Goal: Contribute content: Contribute content

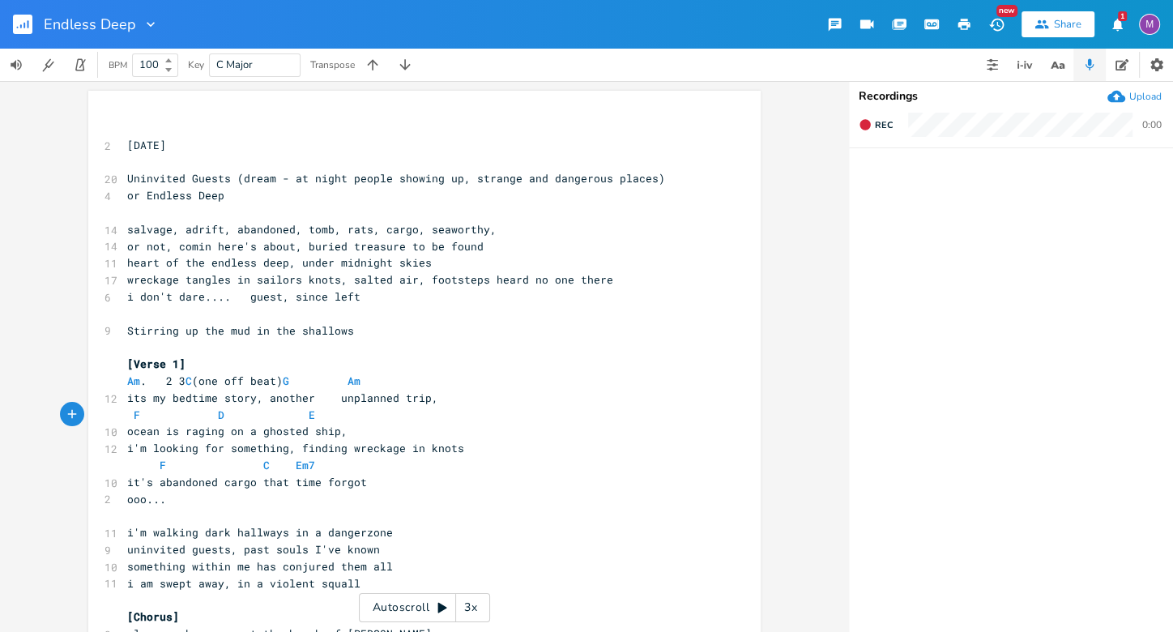
scroll to position [0, 15]
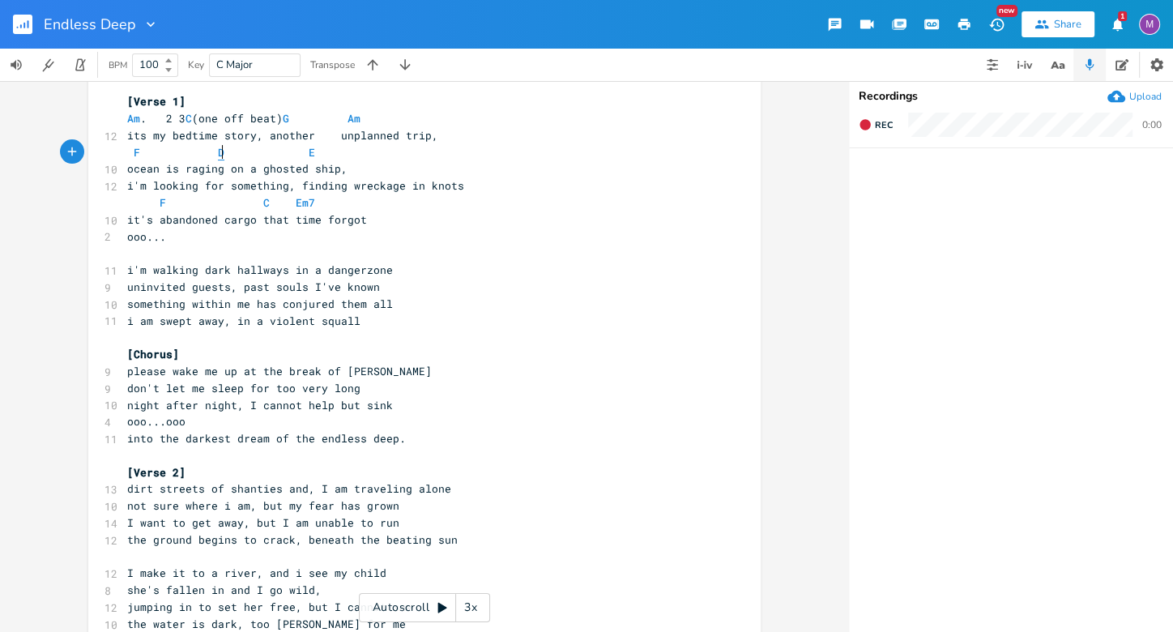
click at [218, 156] on span "D" at bounding box center [221, 152] width 6 height 15
type textarea "C"
click at [664, 224] on pre "it's abandoned cargo that time forgot" at bounding box center [416, 219] width 585 height 17
type textarea "Am. 2 3 C (one off beat)G Am"
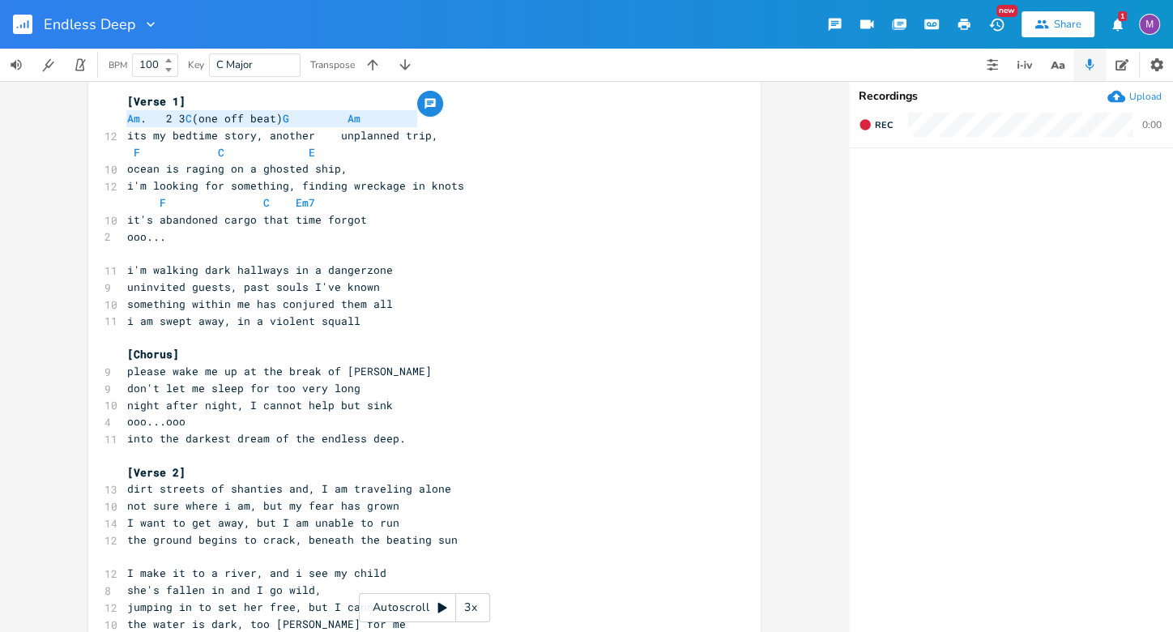
drag, startPoint x: 422, startPoint y: 115, endPoint x: 117, endPoint y: 113, distance: 305.5
click at [353, 173] on pre "ocean is raging on a ghosted ship," at bounding box center [416, 168] width 585 height 17
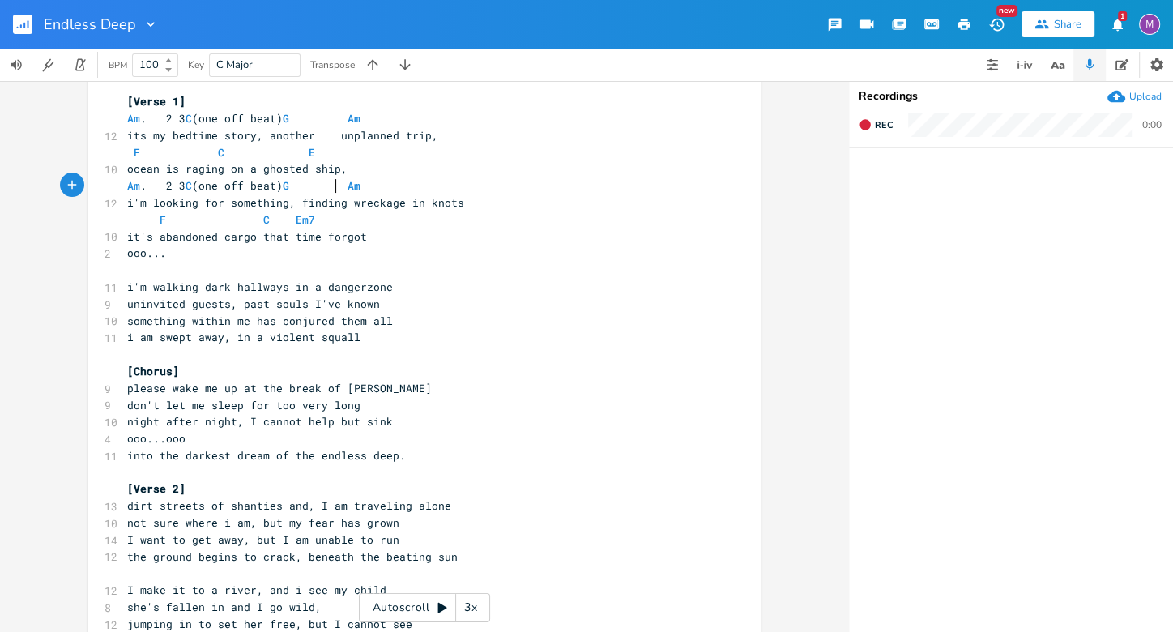
click at [329, 186] on span "Am . 2 3 C (one off beat) G Am" at bounding box center [247, 185] width 240 height 15
click at [280, 215] on span "F C Em7" at bounding box center [221, 219] width 188 height 15
click at [242, 219] on span "F C Em7" at bounding box center [237, 219] width 220 height 15
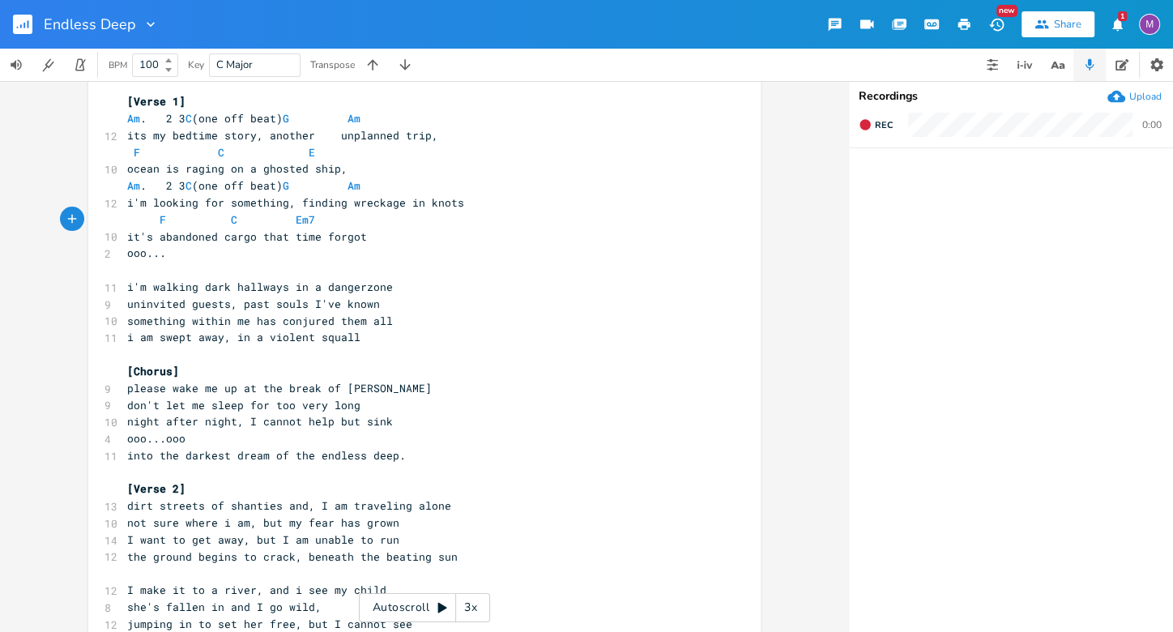
click at [267, 224] on span "F C Em7" at bounding box center [221, 219] width 188 height 15
type textarea "2 3 C (one off beat)[PERSON_NAME]"
drag, startPoint x: 446, startPoint y: 113, endPoint x: 155, endPoint y: 117, distance: 291.8
click at [155, 117] on pre "Am . 2 3 C (one off beat) G Am" at bounding box center [416, 118] width 585 height 17
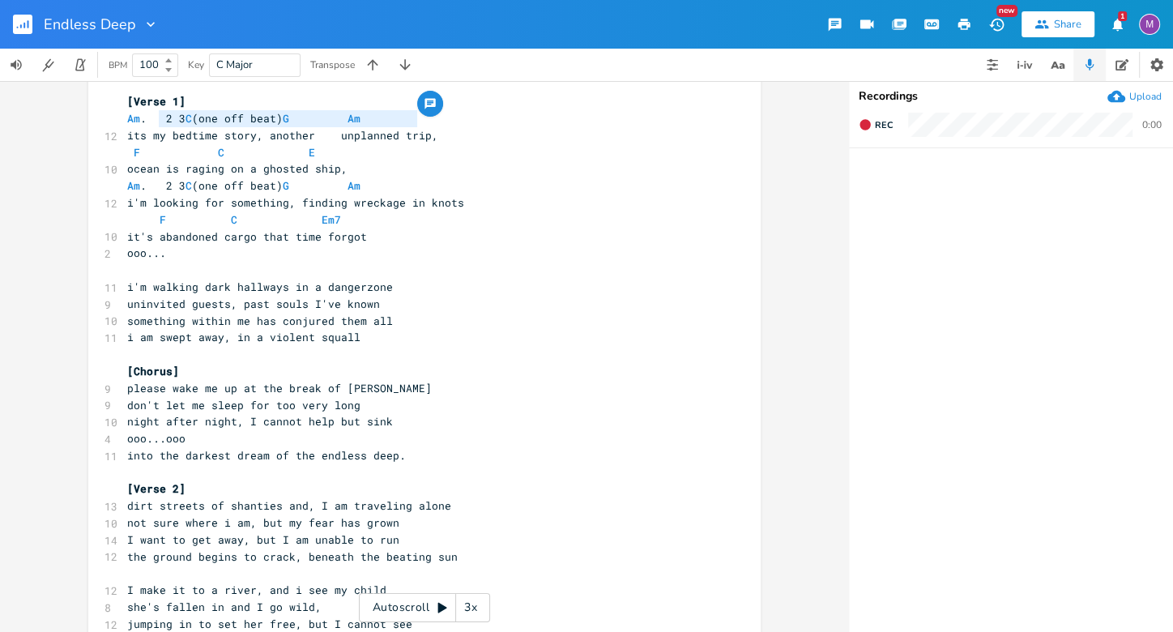
click at [425, 117] on pre "Am . 2 3 C (one off beat) G Am" at bounding box center [416, 118] width 585 height 17
type textarea "its my bedtime story, another unplanned trip,"
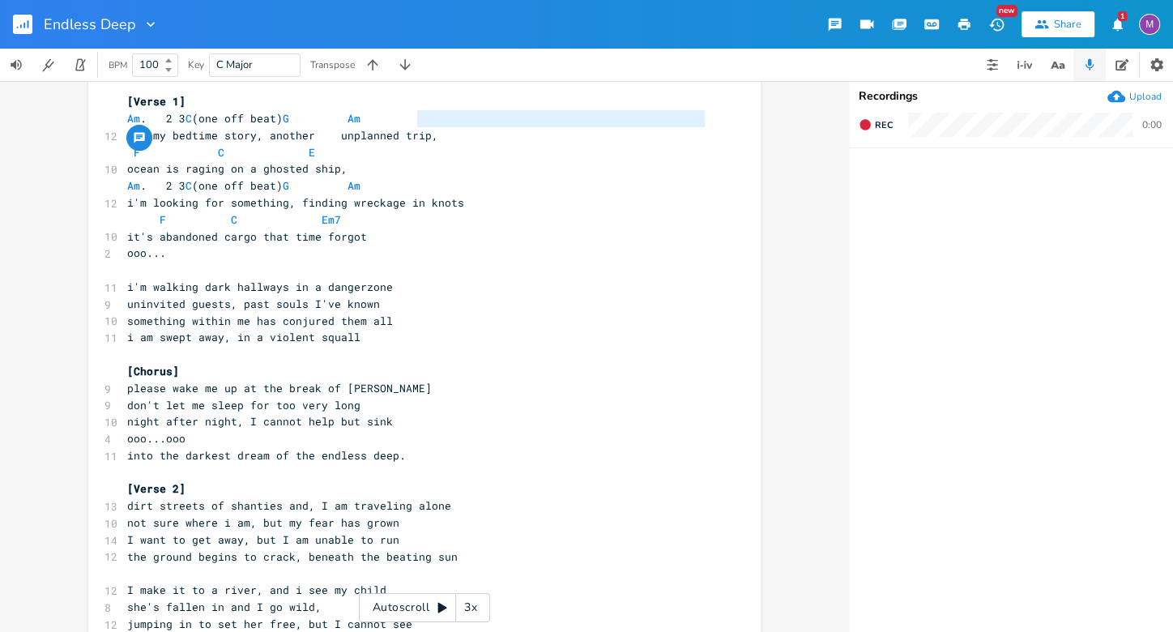
type textarea "Am. 2 3 C (one off beat)G Am"
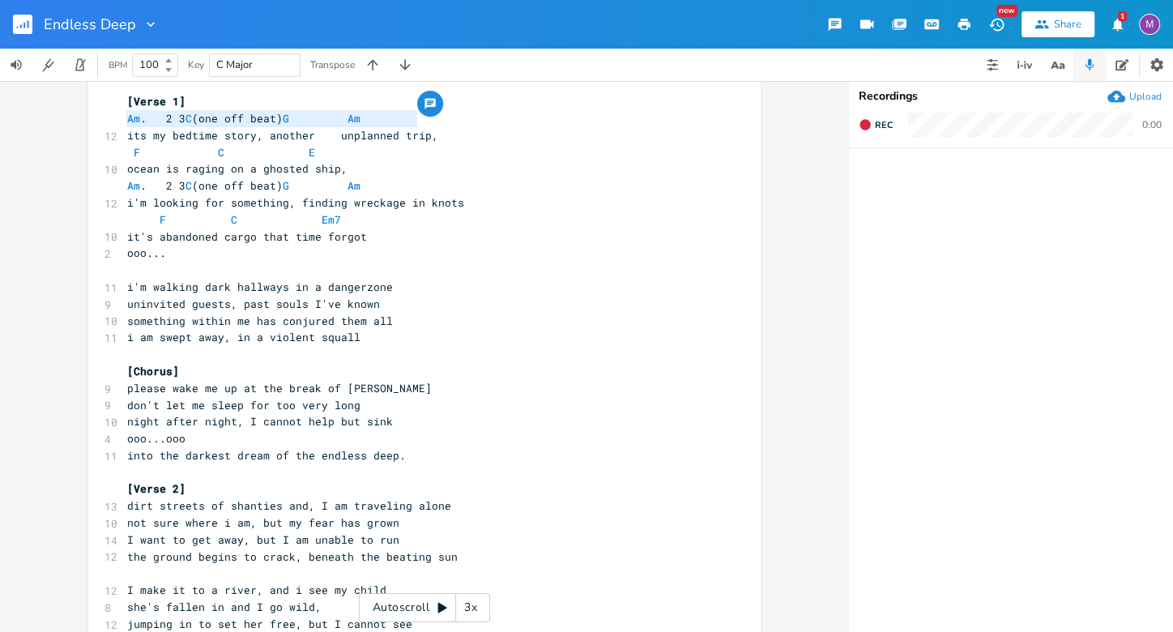
drag, startPoint x: 418, startPoint y: 117, endPoint x: 90, endPoint y: 113, distance: 328.2
click at [124, 279] on pre "i'm walking dark hallways in a dangerzone" at bounding box center [416, 287] width 585 height 17
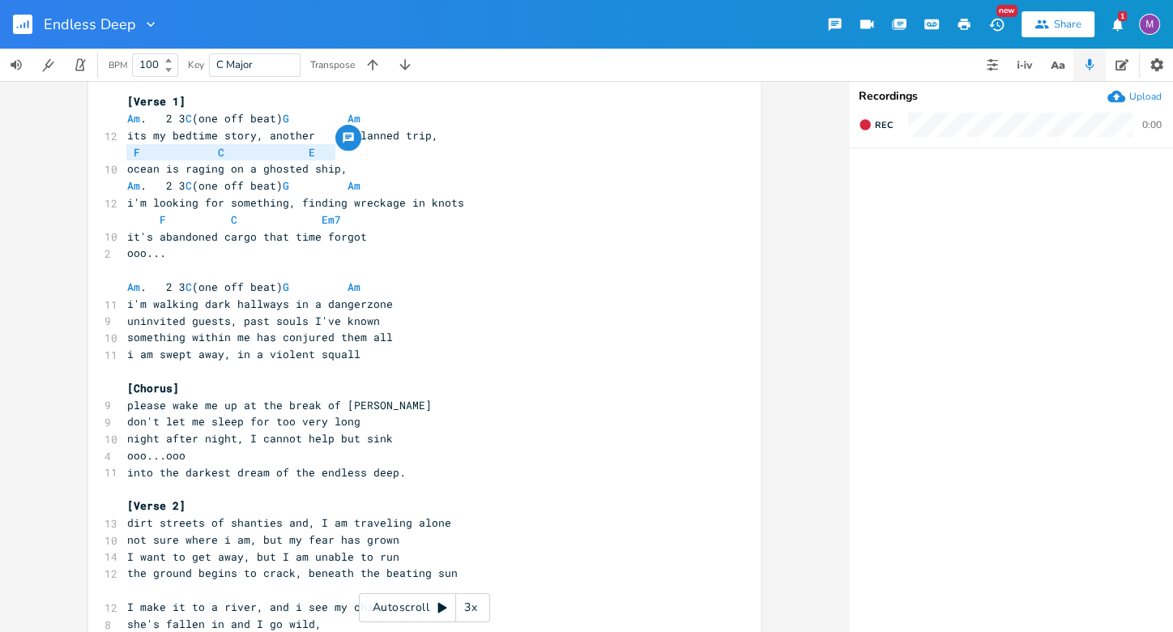
type textarea "its my bedtime story, another unplanned trip, F C E"
drag, startPoint x: 411, startPoint y: 157, endPoint x: 117, endPoint y: 138, distance: 294.8
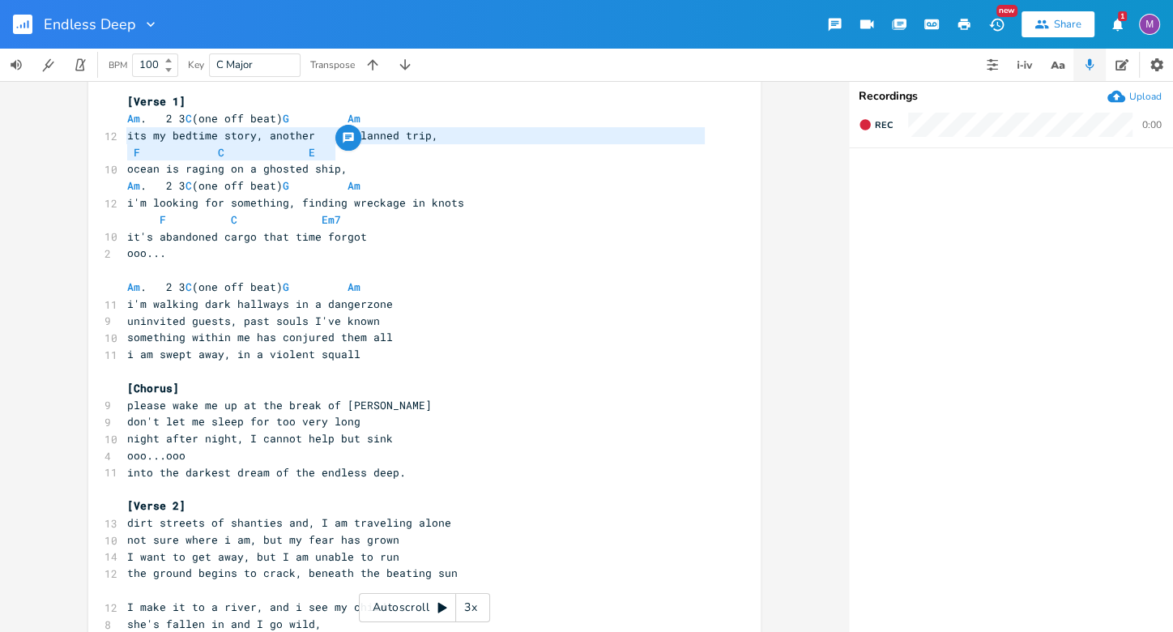
click at [393, 300] on pre "i'm walking dark hallways in a dangerzone" at bounding box center [416, 304] width 585 height 17
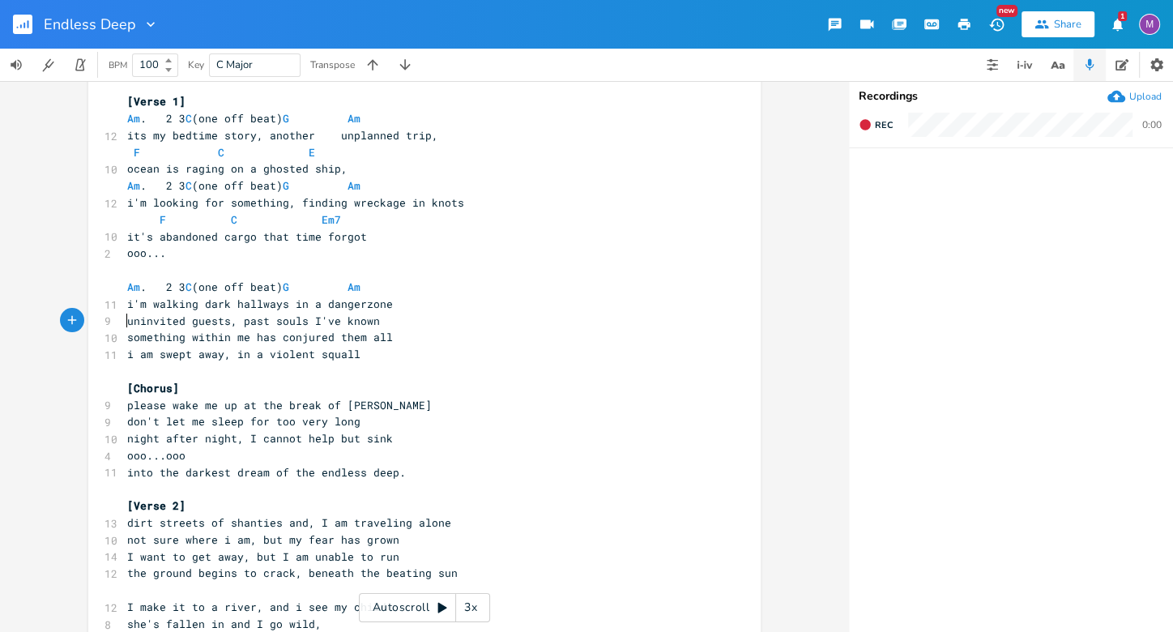
click at [124, 327] on pre "uninvited guests, past souls I've known" at bounding box center [416, 321] width 585 height 17
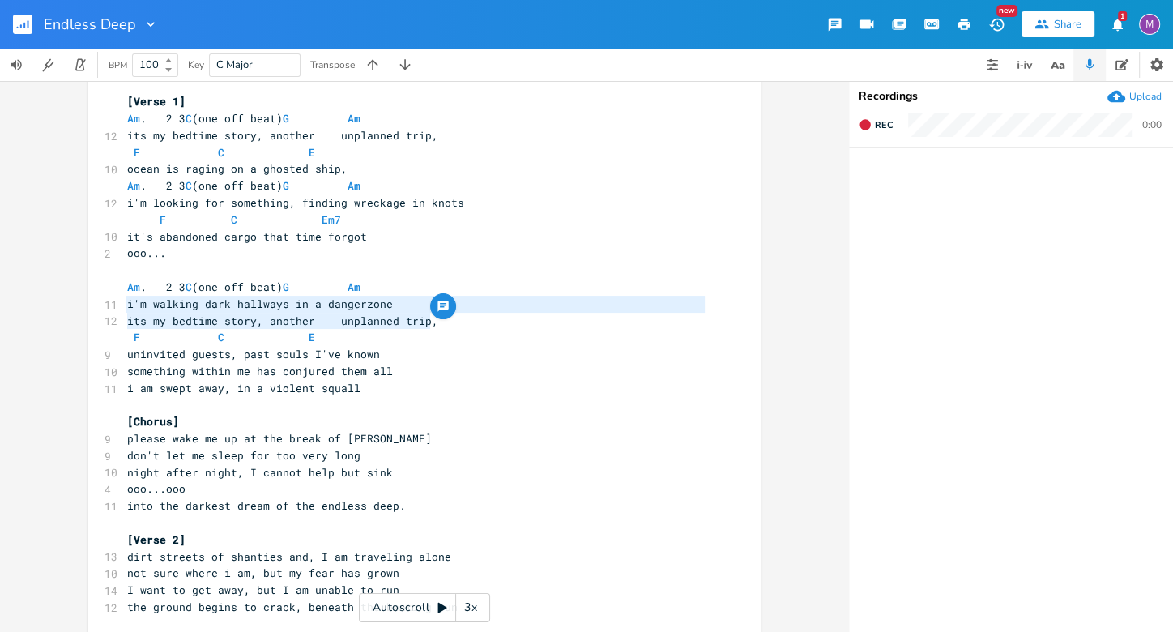
type textarea "its my bedtime story, another unplanned trip,"
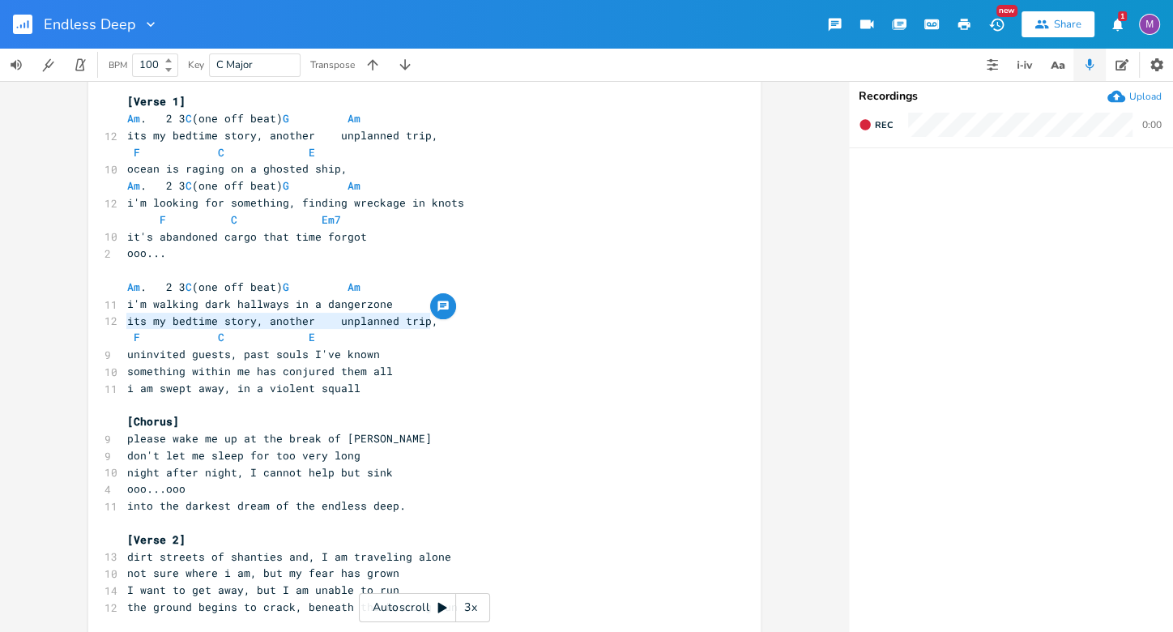
drag, startPoint x: 423, startPoint y: 321, endPoint x: 59, endPoint y: 319, distance: 363.8
click at [59, 319] on div "its my bedtime story, another unplanned trip, x ​ [DATE] ​ 20 Uninvited Guests …" at bounding box center [424, 356] width 848 height 551
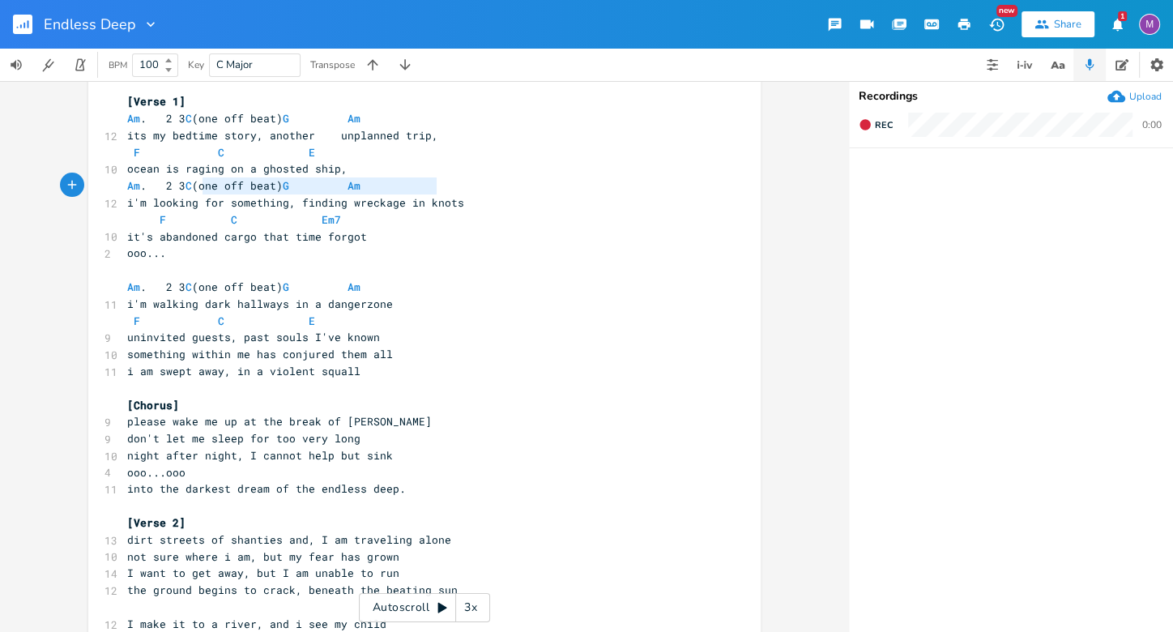
type textarea "Am. 2 3 C (one off beat) G Am"
drag, startPoint x: 445, startPoint y: 187, endPoint x: 67, endPoint y: 186, distance: 377.6
click at [67, 186] on div "Am. 2 3 C (one off beat) G Am x ​ [DATE] ​ 20 Uninvited Guests (dream - at nigh…" at bounding box center [424, 356] width 848 height 551
click at [374, 336] on pre "uninvited guests, past souls I've known" at bounding box center [416, 337] width 585 height 17
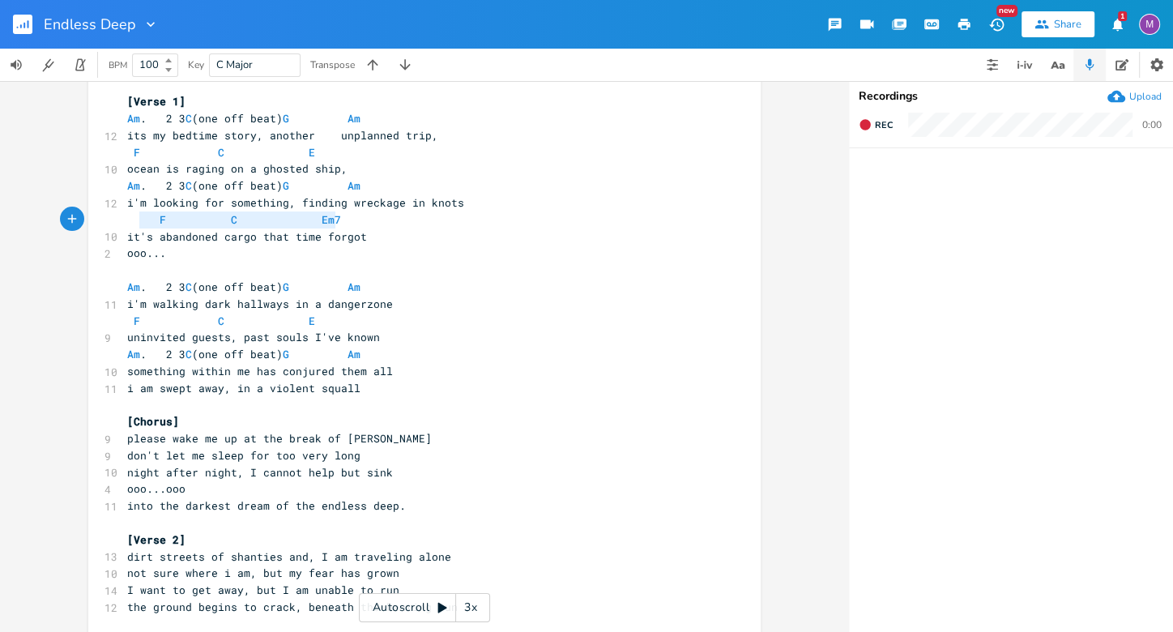
type textarea "i"
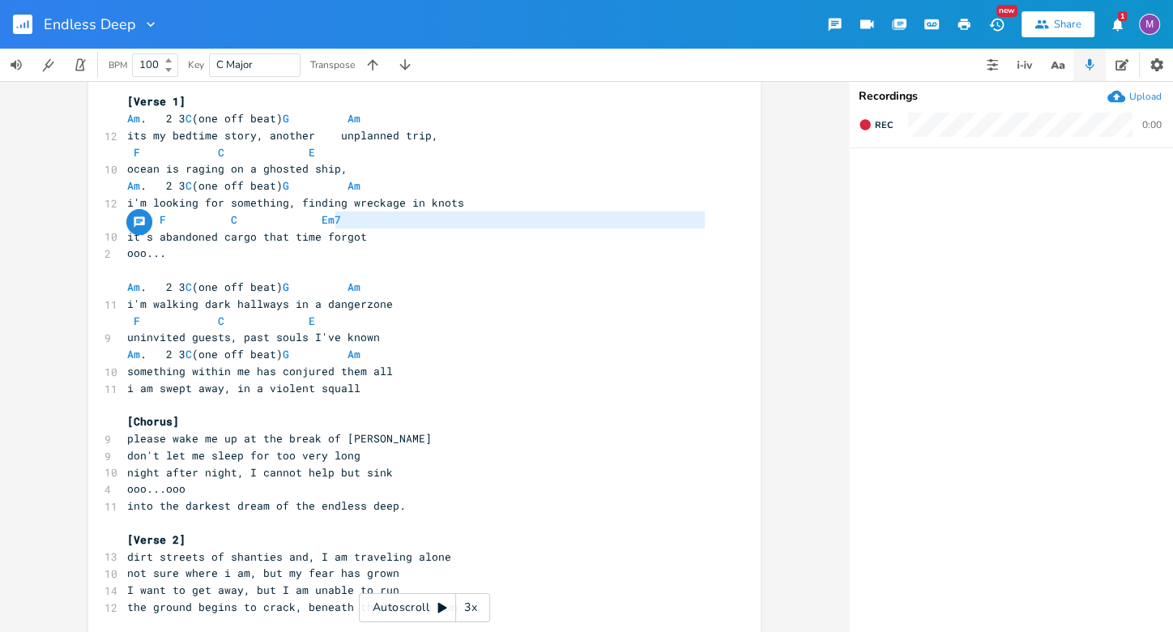
type textarea "F C Em7"
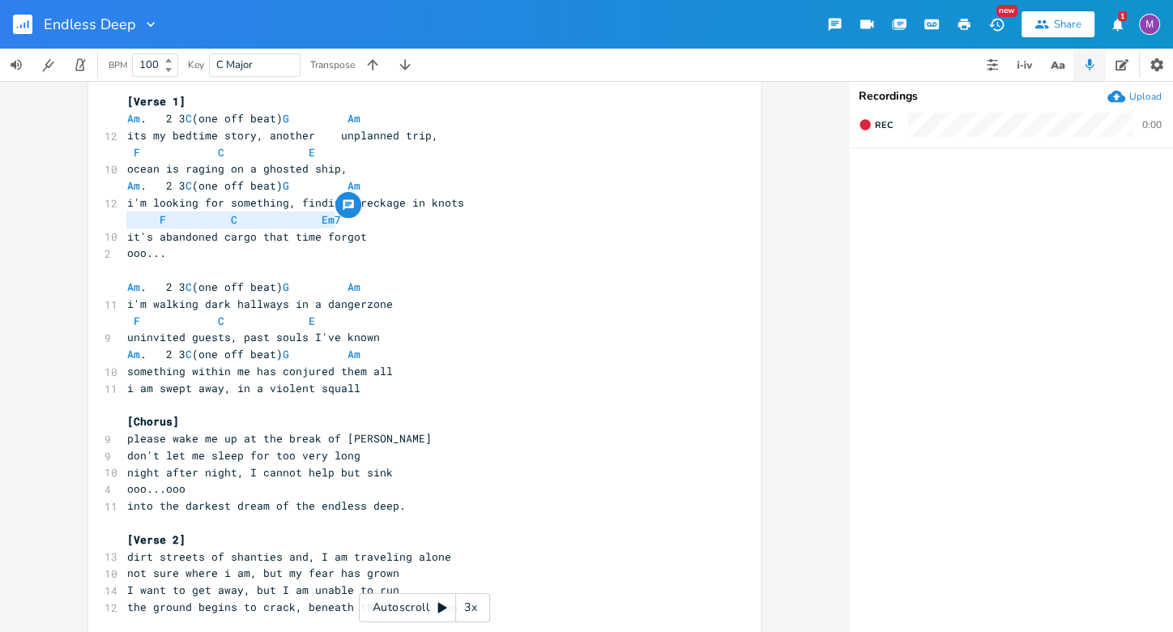
drag, startPoint x: 366, startPoint y: 224, endPoint x: 117, endPoint y: 224, distance: 248.8
click at [392, 374] on pre "something within me has conjured them all" at bounding box center [416, 371] width 585 height 17
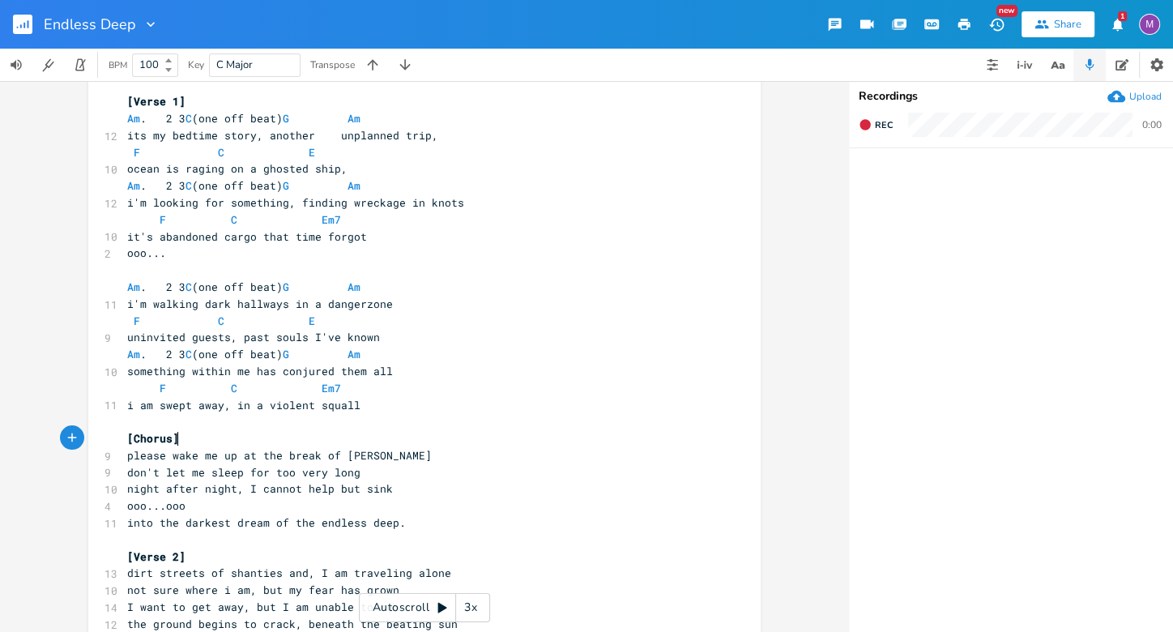
click at [183, 438] on pre "[Chorus]" at bounding box center [416, 438] width 585 height 17
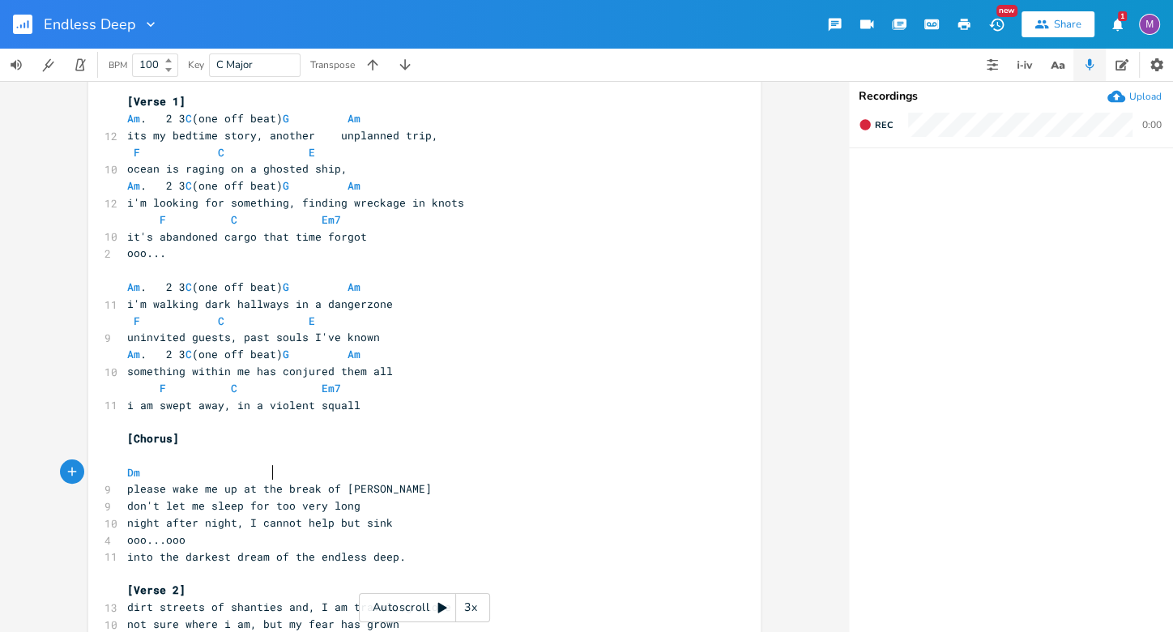
scroll to position [0, 79]
type textarea "Dm C"
click at [374, 488] on pre "please wake me up at the break of [PERSON_NAME]" at bounding box center [416, 489] width 585 height 17
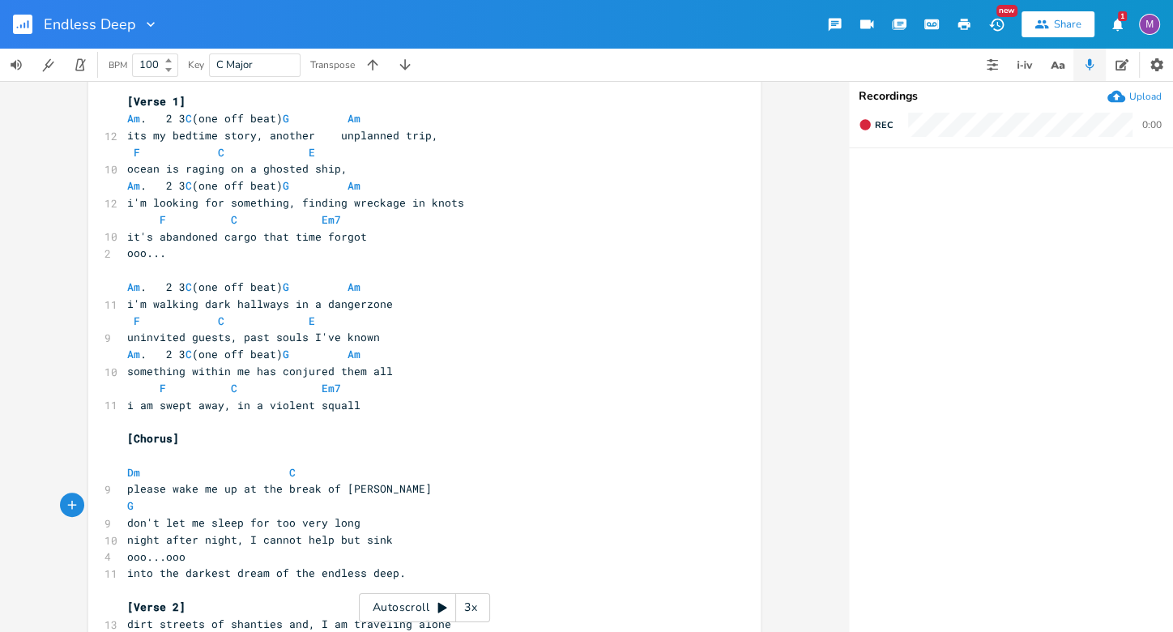
type textarea "G E"
click at [525, 450] on pre "​" at bounding box center [416, 455] width 585 height 17
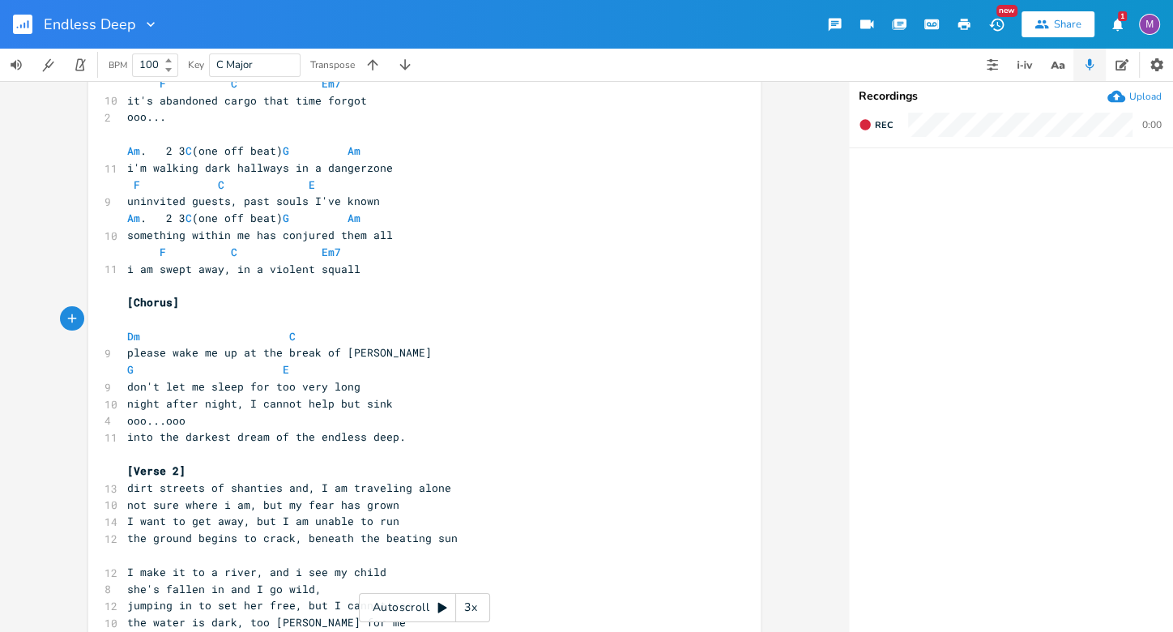
scroll to position [404, 0]
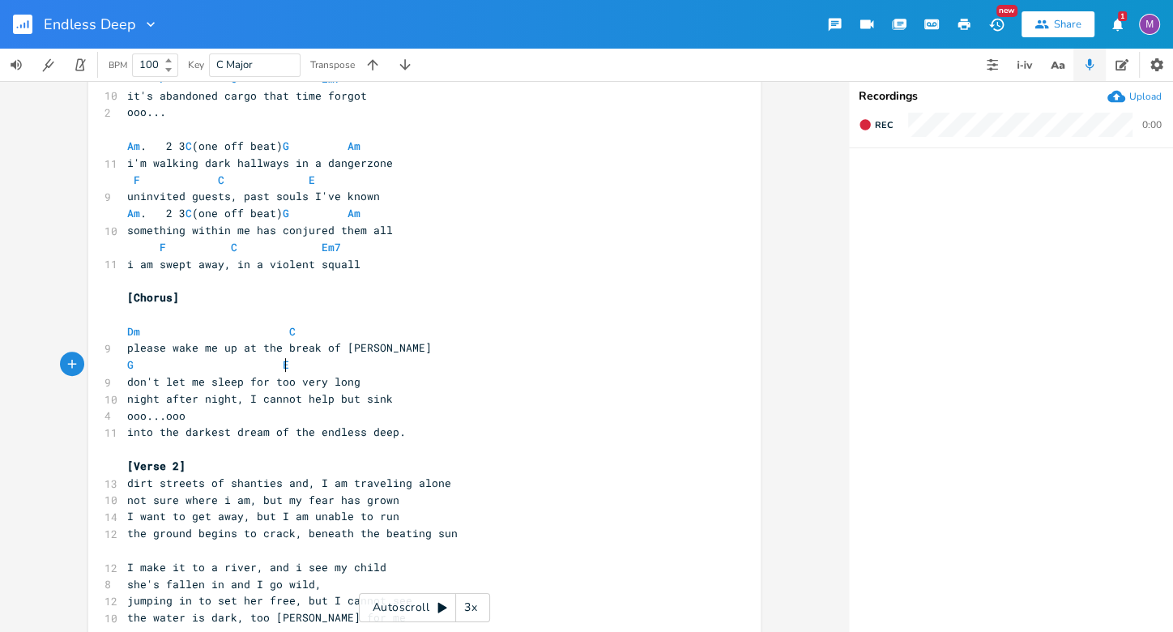
click at [362, 371] on pre "G E" at bounding box center [416, 365] width 585 height 17
click at [362, 382] on pre "don't let me sleep for too very long" at bounding box center [416, 382] width 585 height 17
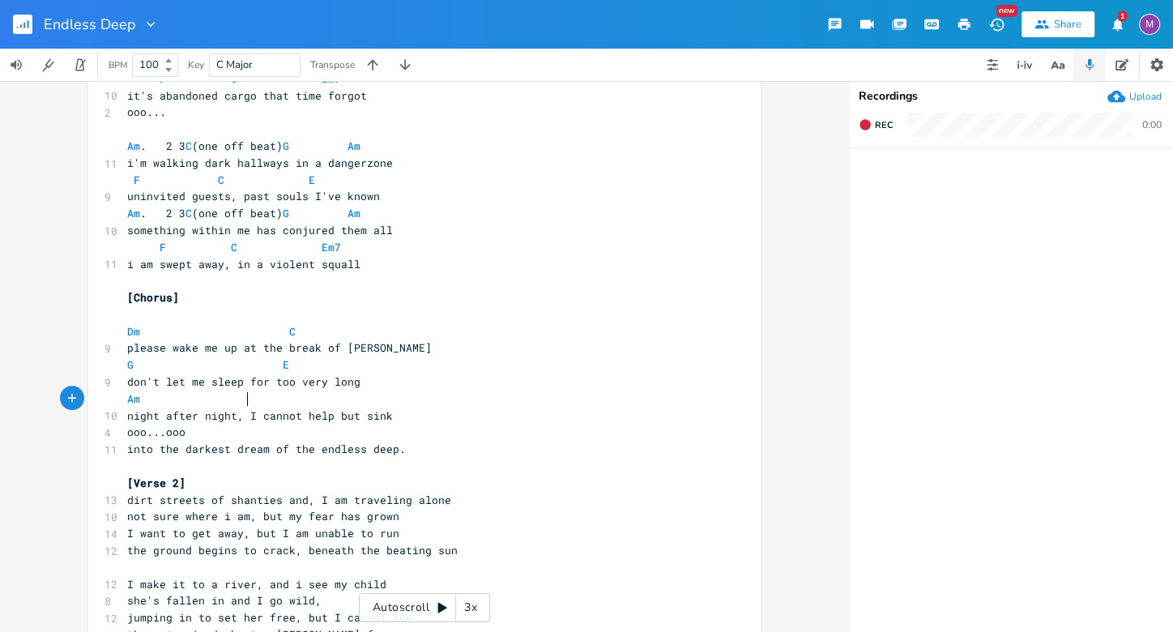
scroll to position [0, 69]
type textarea "Am G"
click at [359, 404] on pre "Am G" at bounding box center [416, 399] width 585 height 17
click at [363, 403] on pre "Am G" at bounding box center [416, 399] width 585 height 17
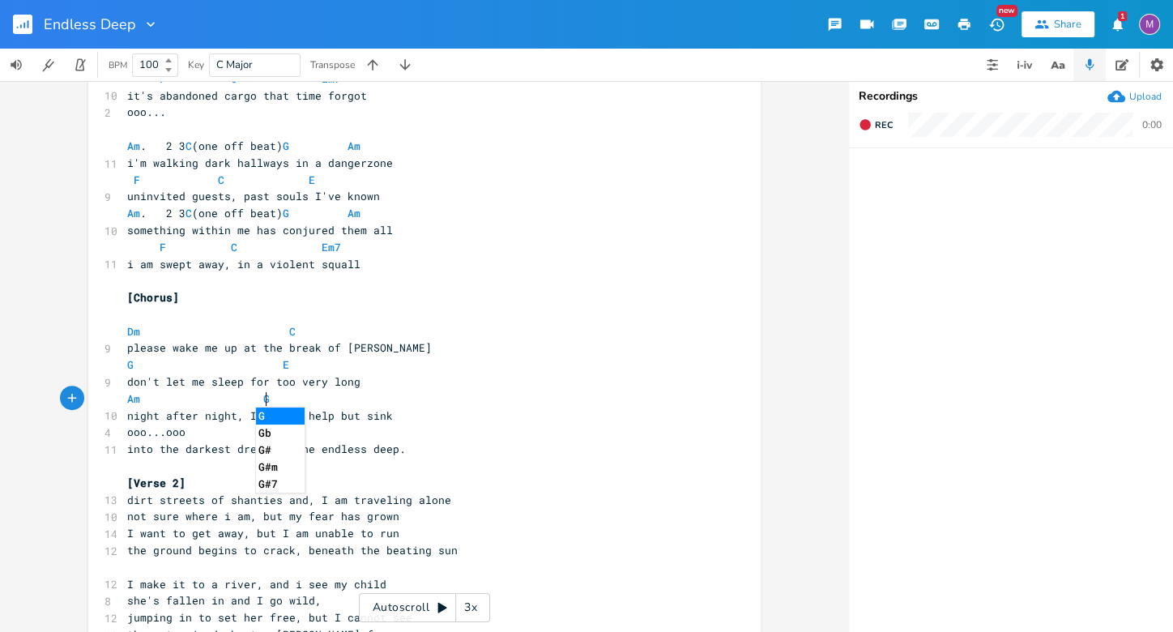
click at [340, 404] on pre "Am G" at bounding box center [416, 399] width 585 height 17
click at [327, 385] on span "don't let me sleep for too very long" at bounding box center [243, 381] width 233 height 15
click at [328, 398] on pre "Am G" at bounding box center [416, 399] width 585 height 17
type textarea "F"
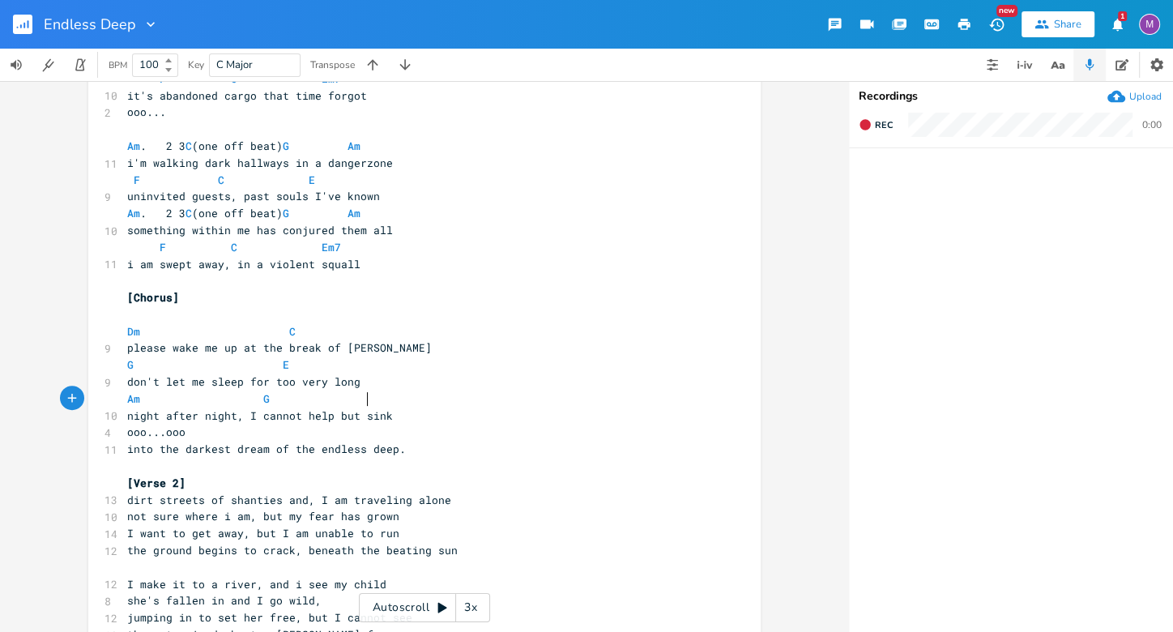
scroll to position [0, 49]
click at [193, 431] on pre "ooo...ooo" at bounding box center [416, 432] width 585 height 17
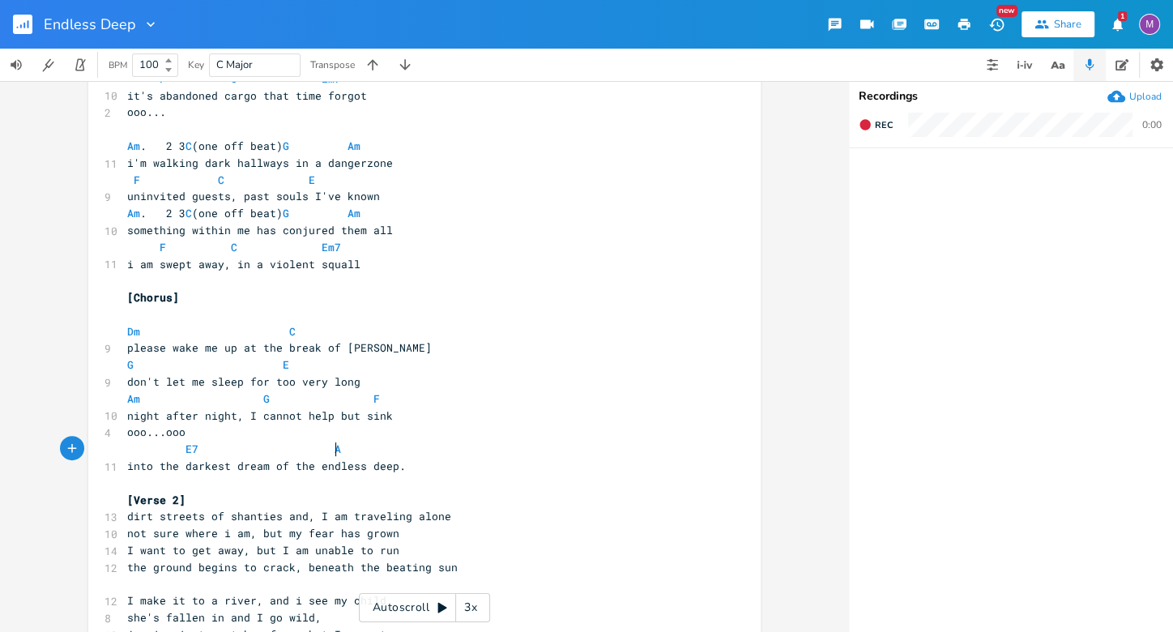
type textarea "E7 Am"
click at [437, 392] on pre "Am G F" at bounding box center [416, 399] width 585 height 17
click at [395, 420] on pre "night after night, I cannot help but sink" at bounding box center [416, 416] width 585 height 17
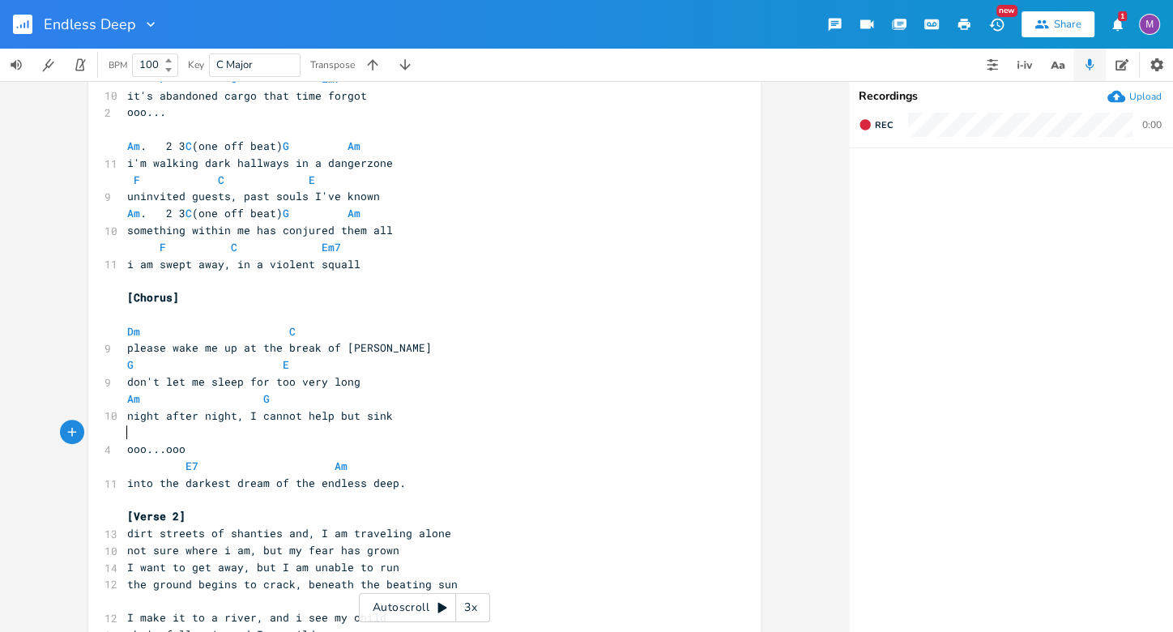
type textarea "F"
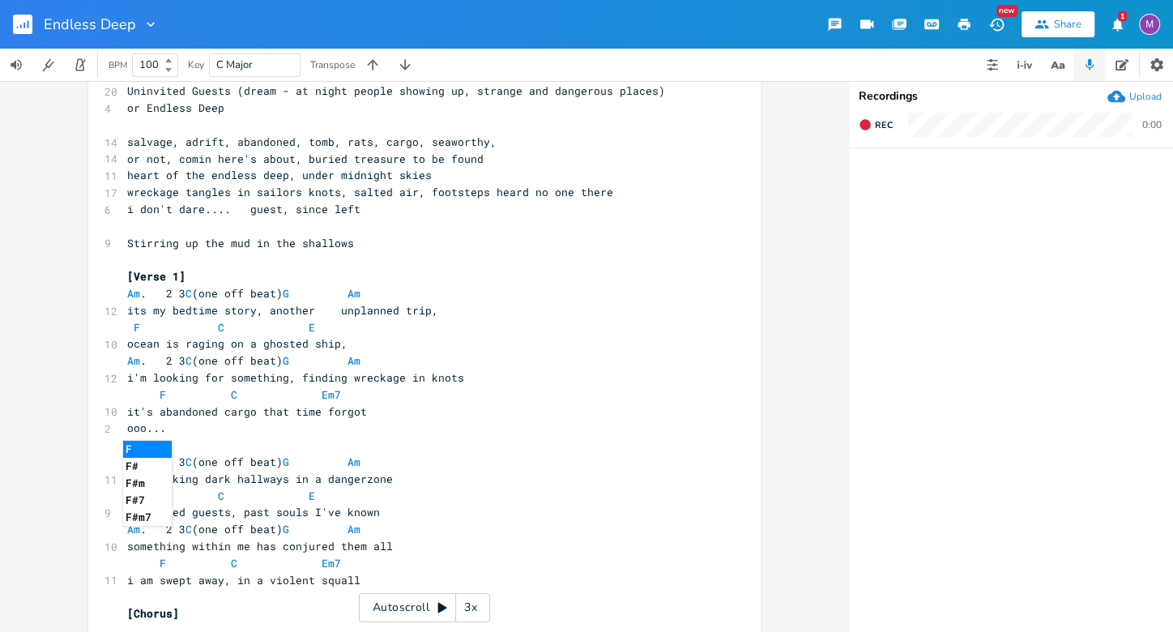
scroll to position [89, 0]
click at [583, 367] on pre "Am . 2 3 C (one off beat) G Am" at bounding box center [416, 359] width 585 height 17
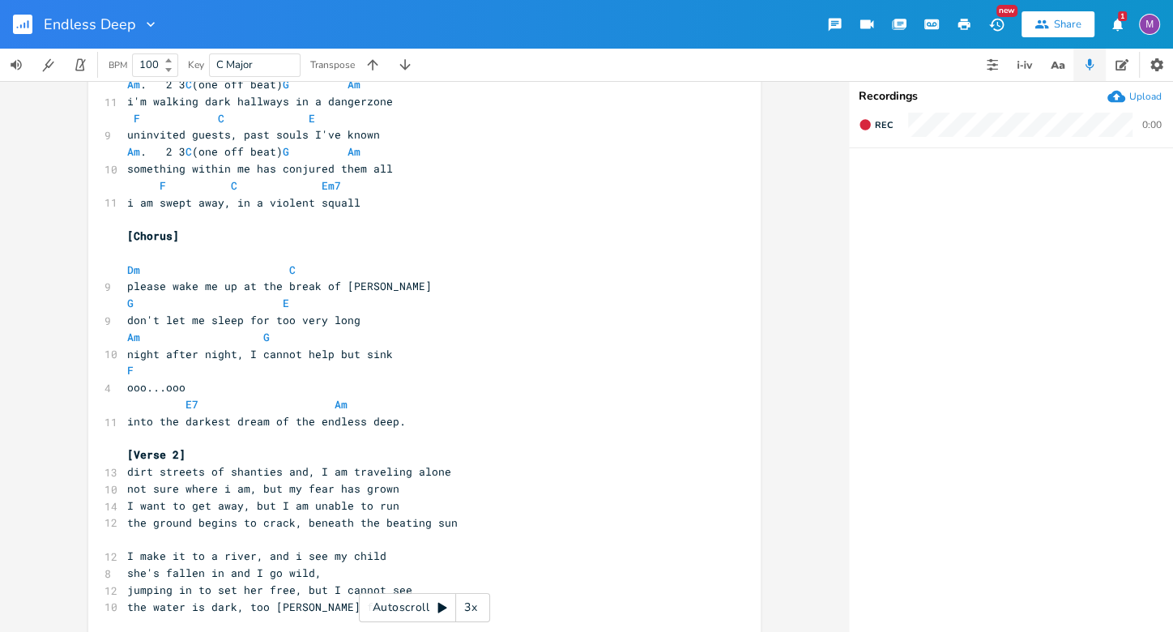
scroll to position [338, 0]
